Goal: Transaction & Acquisition: Purchase product/service

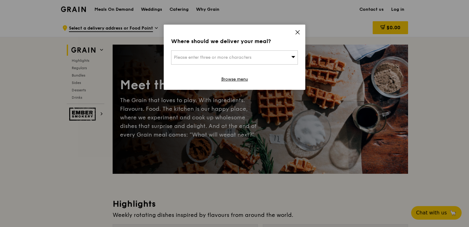
click at [297, 33] on icon at bounding box center [298, 32] width 4 height 4
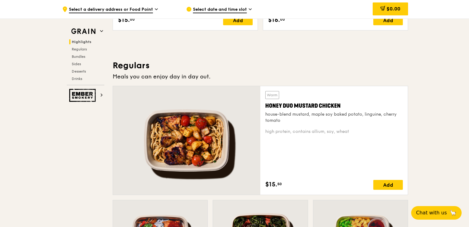
scroll to position [363, 0]
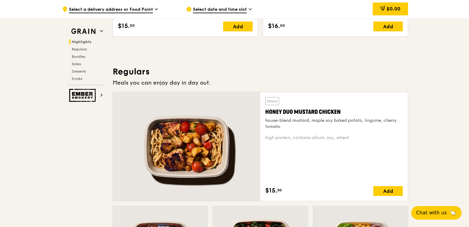
drag, startPoint x: 342, startPoint y: 112, endPoint x: 264, endPoint y: 115, distance: 78.6
click at [264, 115] on div "Warm Honey Duo Mustard Chicken house-blend mustard, maple soy baked potato, lin…" at bounding box center [335, 146] width 148 height 109
copy div "Honey Duo Mustard Chicken"
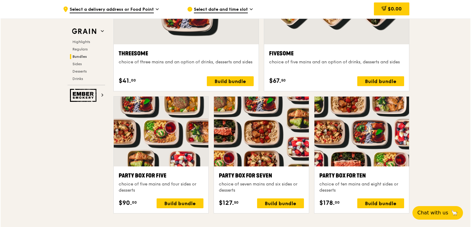
scroll to position [1164, 0]
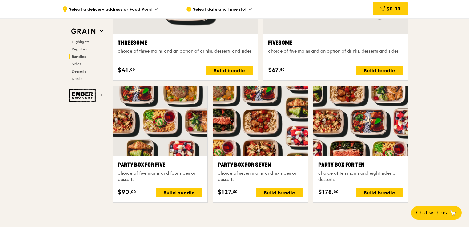
drag, startPoint x: 366, startPoint y: 164, endPoint x: 316, endPoint y: 164, distance: 50.2
click at [316, 164] on div "Party Box for Ten choice of ten mains and eight sides or desserts $178. 00 Buil…" at bounding box center [361, 179] width 95 height 47
copy div "Party Box for Ten"
click at [372, 191] on div "Build bundle" at bounding box center [379, 193] width 47 height 10
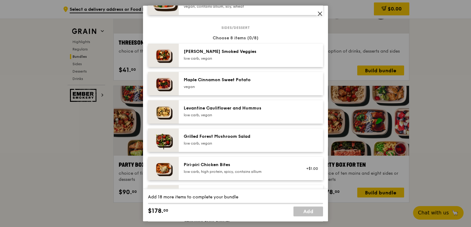
scroll to position [308, 0]
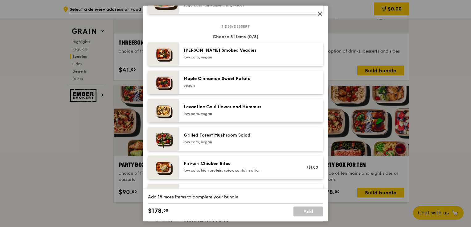
click at [318, 15] on icon at bounding box center [320, 14] width 6 height 6
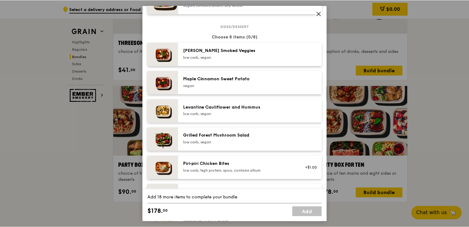
scroll to position [1164, 0]
